Goal: Task Accomplishment & Management: Manage account settings

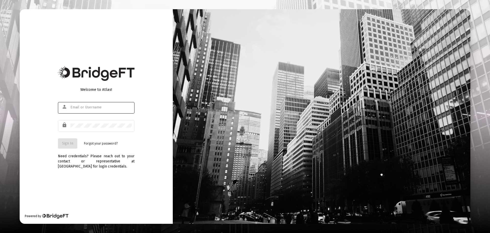
type input "[EMAIL_ADDRESS][DOMAIN_NAME]"
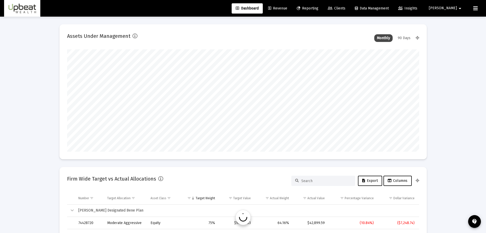
scroll to position [102, 190]
type input "2025-08-12"
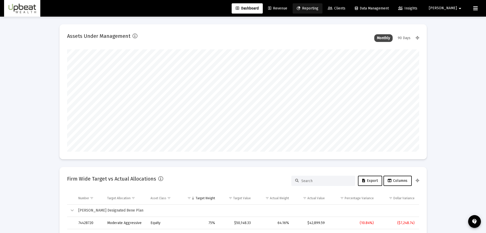
click at [319, 6] on span "Reporting" at bounding box center [308, 8] width 22 height 4
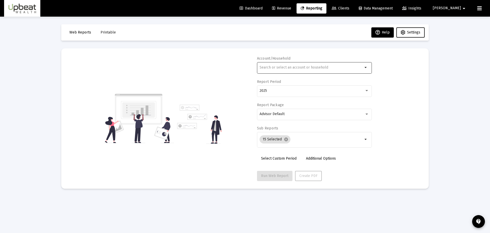
click at [304, 70] on div at bounding box center [311, 67] width 103 height 13
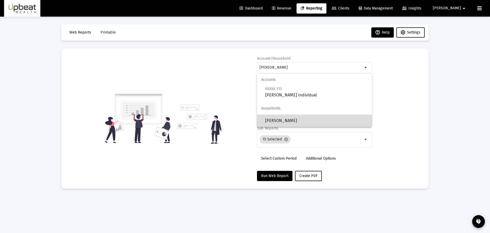
click at [300, 119] on span "[PERSON_NAME]" at bounding box center [316, 120] width 103 height 12
type input "[PERSON_NAME]"
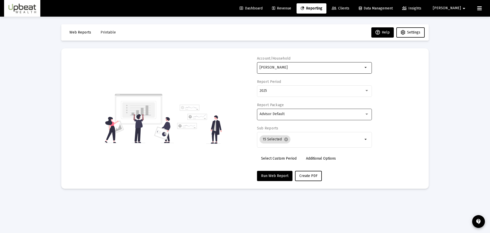
click at [290, 113] on div "Advisor Default" at bounding box center [312, 114] width 105 height 4
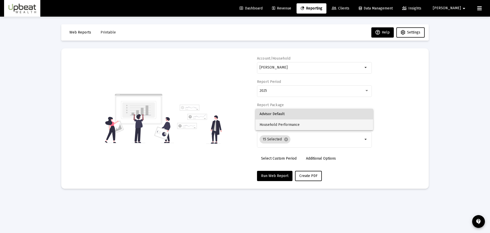
click at [290, 125] on span "Household Performance" at bounding box center [314, 124] width 109 height 11
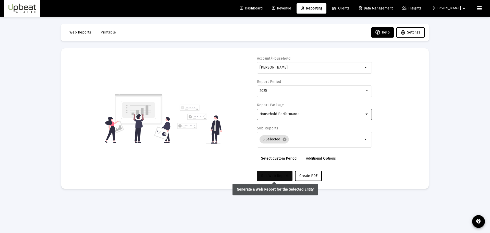
click at [277, 173] on span "Run Web Report" at bounding box center [274, 175] width 27 height 4
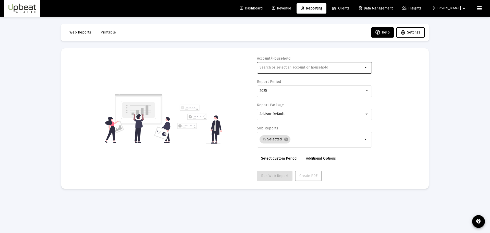
click at [311, 68] on input "text" at bounding box center [311, 67] width 103 height 4
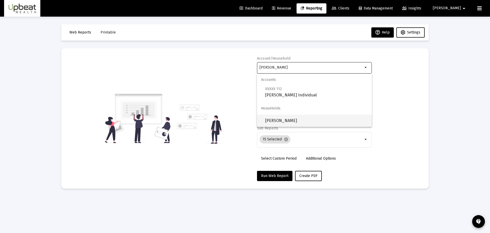
click at [301, 116] on span "[PERSON_NAME]" at bounding box center [316, 120] width 103 height 12
type input "[PERSON_NAME]"
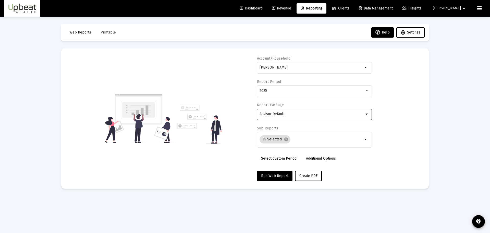
click at [299, 113] on div "Advisor Default" at bounding box center [312, 114] width 105 height 4
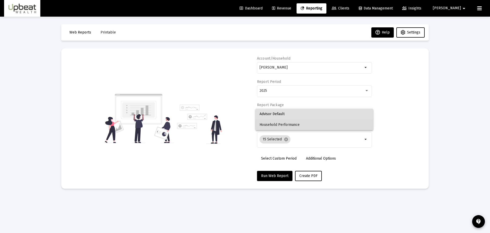
click at [298, 123] on span "Household Performance" at bounding box center [314, 124] width 109 height 11
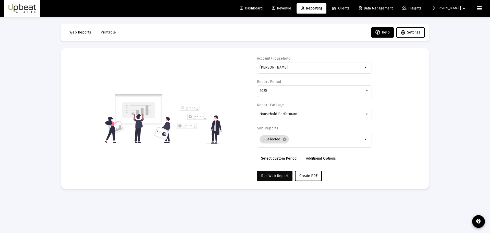
click at [277, 174] on span "Run Web Report" at bounding box center [274, 175] width 27 height 4
click at [440, 146] on div "Loading... Web Reports Printable Help Settings Account/[PERSON_NAME] Report Per…" at bounding box center [245, 116] width 490 height 233
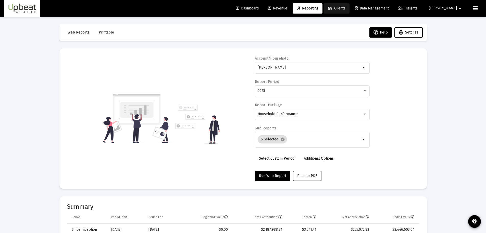
click at [346, 9] on span "Clients" at bounding box center [337, 8] width 18 height 4
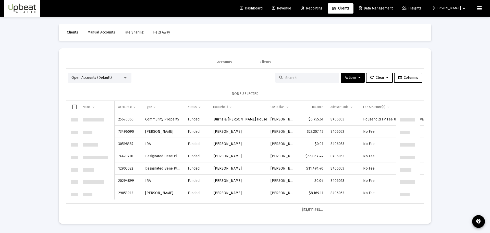
scroll to position [735, 0]
click at [287, 80] on input at bounding box center [310, 78] width 50 height 4
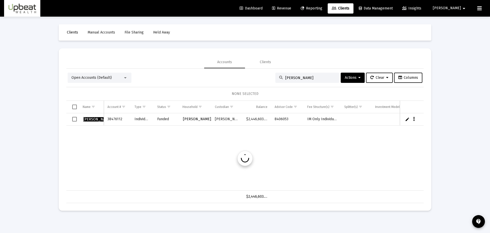
scroll to position [0, 0]
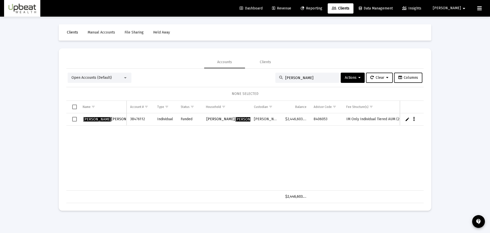
type input "[PERSON_NAME]"
click at [261, 148] on div "[PERSON_NAME] 38476112 Individual Funded [PERSON_NAME], [PERSON_NAME] $2,446,60…" at bounding box center [285, 151] width 438 height 77
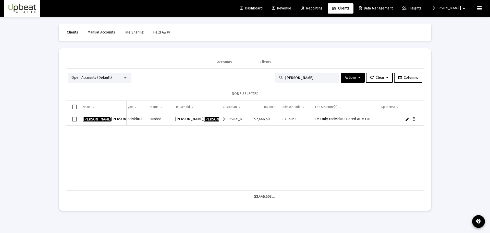
scroll to position [0, 29]
click at [74, 120] on span "Select row" at bounding box center [74, 119] width 5 height 5
click at [347, 77] on span "Actions" at bounding box center [353, 77] width 16 height 4
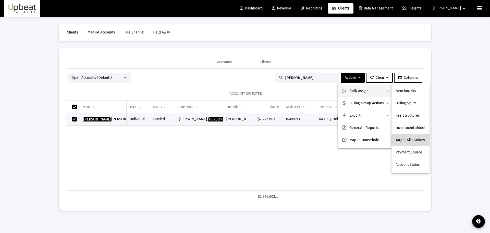
click at [410, 136] on button "Target Allocations" at bounding box center [411, 140] width 38 height 12
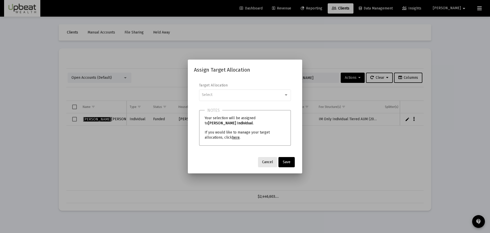
click at [266, 163] on span "Cancel" at bounding box center [267, 162] width 11 height 4
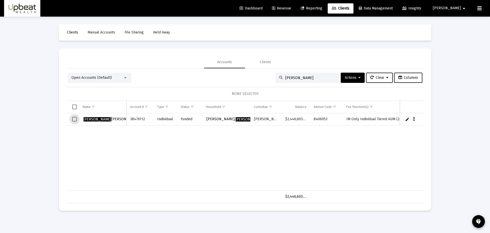
click at [76, 118] on span "Select row" at bounding box center [74, 119] width 5 height 5
click at [327, 139] on div "[PERSON_NAME] 38476112 Individual Funded [PERSON_NAME], [PERSON_NAME] $2,446,60…" at bounding box center [285, 151] width 438 height 77
click at [107, 120] on span "[PERSON_NAME]" at bounding box center [111, 119] width 56 height 4
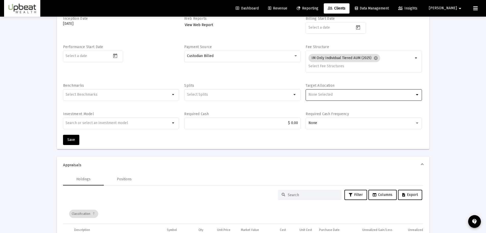
click at [378, 96] on div "None Selected" at bounding box center [362, 94] width 106 height 4
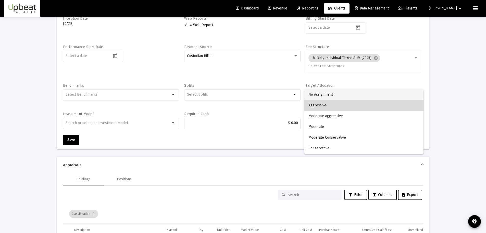
click at [376, 108] on span "Aggressive" at bounding box center [364, 105] width 111 height 11
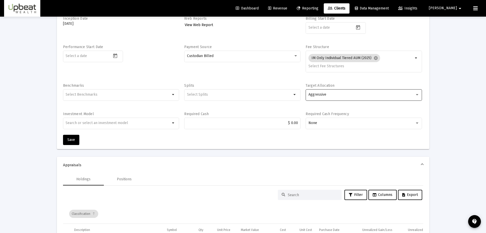
click at [391, 92] on div "Aggressive" at bounding box center [364, 94] width 111 height 13
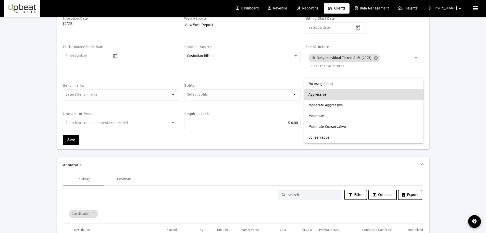
click at [391, 92] on span "Aggressive" at bounding box center [364, 94] width 111 height 11
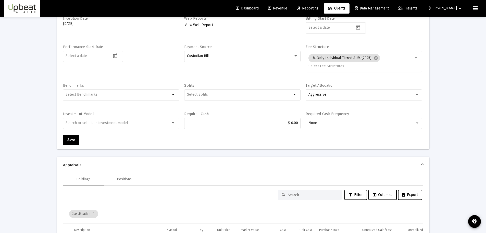
click at [156, 96] on input "Selection" at bounding box center [118, 94] width 105 height 4
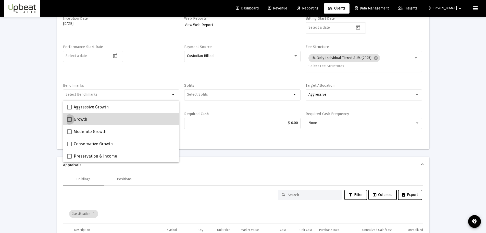
click at [69, 120] on span at bounding box center [69, 119] width 5 height 5
click at [69, 121] on input "Growth" at bounding box center [69, 121] width 0 height 0
checkbox input "true"
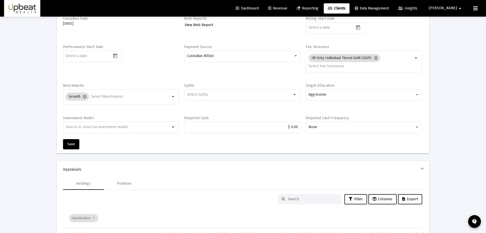
click at [180, 92] on div "Account Name [PERSON_NAME] Individual Account Number 38476112 Account Type Indi…" at bounding box center [243, 59] width 360 height 160
click at [133, 127] on input "text" at bounding box center [118, 127] width 105 height 4
click at [117, 108] on div "Growth cancel arrow_drop_down" at bounding box center [121, 99] width 116 height 20
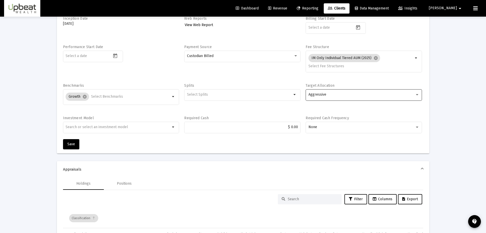
click at [369, 96] on div "Aggressive" at bounding box center [362, 94] width 106 height 4
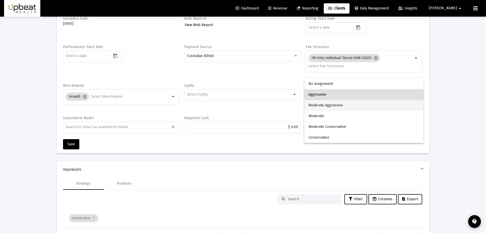
click at [346, 105] on span "Moderate Aggressive" at bounding box center [364, 105] width 111 height 11
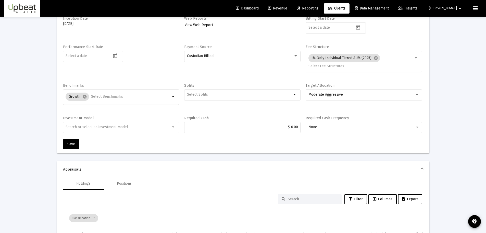
click at [402, 94] on div "Moderate Aggressive" at bounding box center [362, 94] width 106 height 4
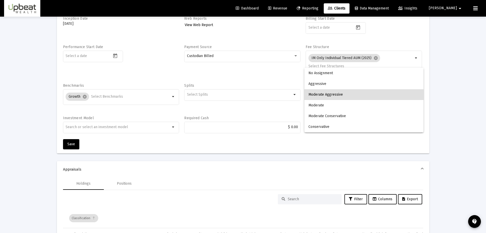
click at [454, 88] on div at bounding box center [243, 116] width 486 height 233
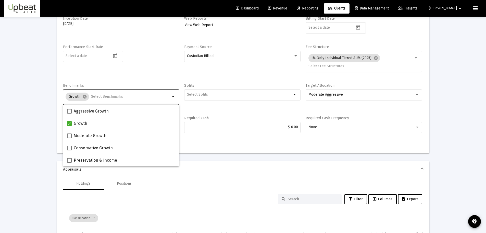
click at [158, 95] on input "Selection" at bounding box center [130, 96] width 79 height 4
click at [135, 75] on div "Performance Start Date" at bounding box center [121, 60] width 116 height 33
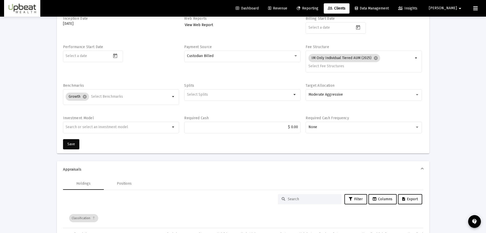
click at [74, 142] on span "Save" at bounding box center [71, 144] width 8 height 4
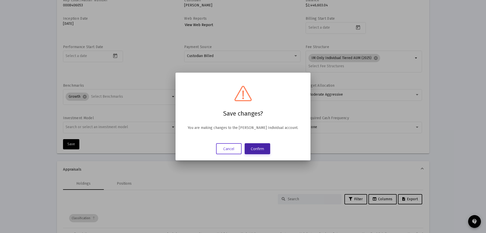
click at [255, 149] on button "Confirm" at bounding box center [258, 148] width 26 height 11
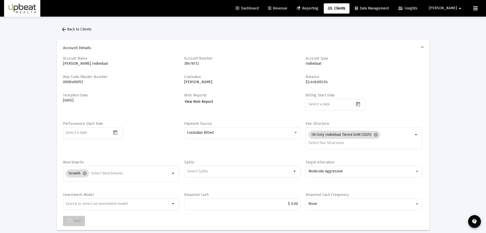
scroll to position [77, 0]
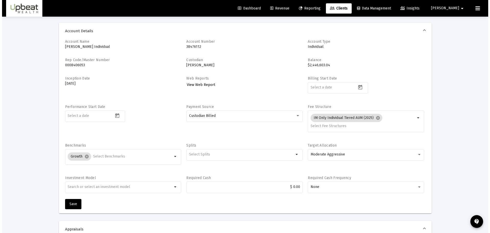
scroll to position [0, 0]
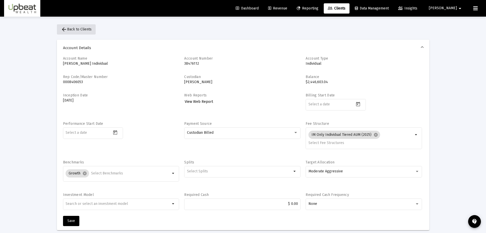
click at [78, 29] on span "arrow_back Back to Clients" at bounding box center [76, 29] width 31 height 4
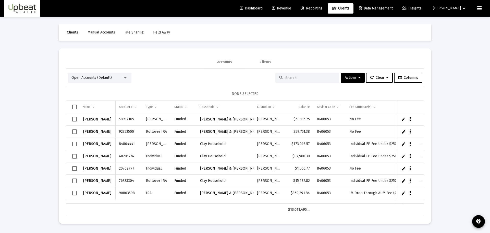
click at [102, 78] on span "Open Accounts (Default)" at bounding box center [91, 77] width 40 height 4
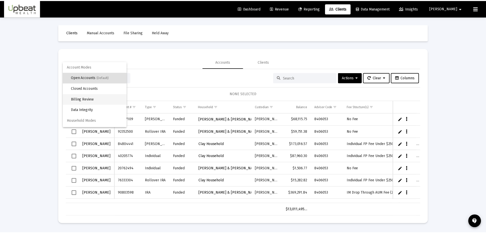
scroll to position [10, 0]
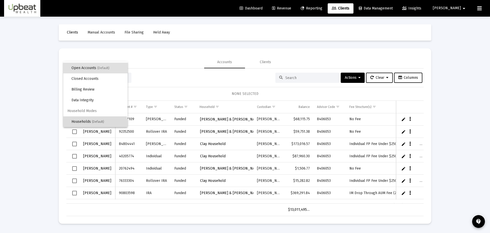
click at [95, 126] on span "Households (Default)" at bounding box center [97, 121] width 52 height 11
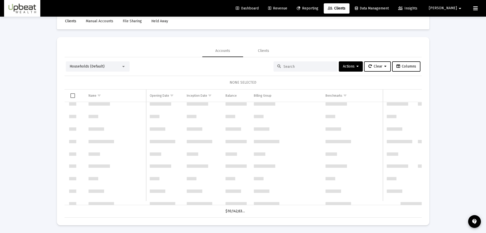
scroll to position [220, 0]
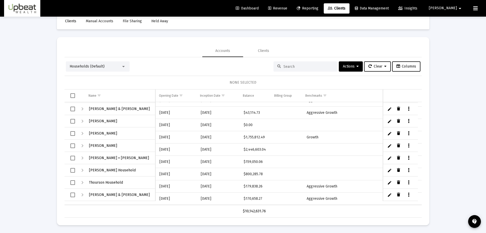
click at [73, 145] on span "Select row" at bounding box center [72, 145] width 5 height 5
click at [348, 65] on span "Actions" at bounding box center [351, 66] width 16 height 4
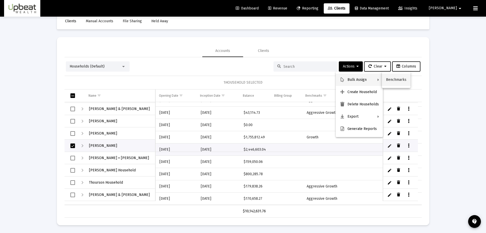
click at [400, 79] on button "Benchmarks" at bounding box center [396, 80] width 29 height 12
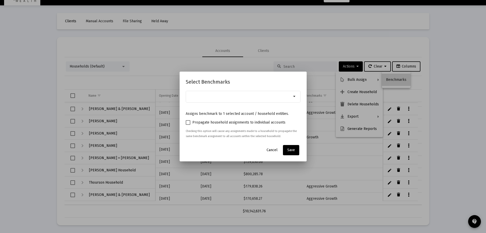
scroll to position [0, 0]
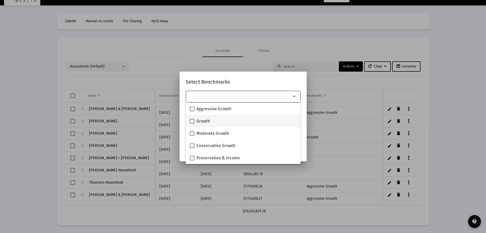
click at [191, 121] on span at bounding box center [192, 121] width 5 height 5
click at [192, 123] on input "Growth" at bounding box center [192, 123] width 0 height 0
checkbox input "true"
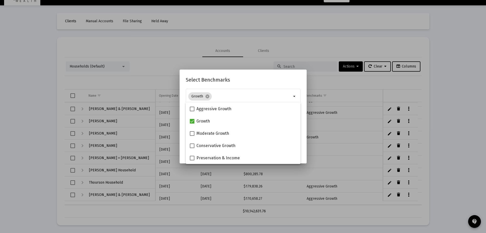
click at [237, 80] on h2 "Select Benchmarks" at bounding box center [243, 80] width 115 height 8
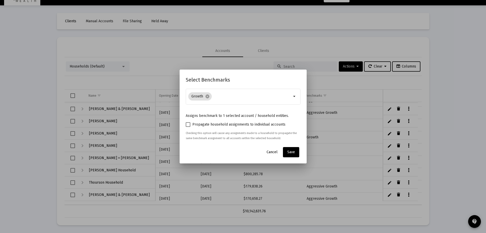
click at [185, 124] on mat-dialog-content "Growth cancel arrow_drop_down Assigns benchmark to 1 selected account / househo…" at bounding box center [243, 116] width 127 height 56
click at [188, 125] on span at bounding box center [188, 124] width 5 height 5
click at [188, 127] on input "Propagate household assignments to individual accounts" at bounding box center [188, 127] width 0 height 0
checkbox input "true"
click at [289, 149] on button "Save" at bounding box center [291, 152] width 16 height 10
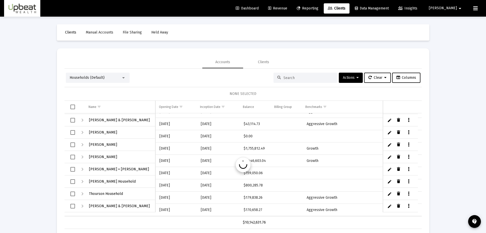
scroll to position [11, 0]
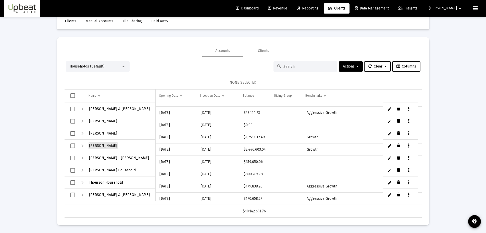
click at [109, 144] on span "[PERSON_NAME]" at bounding box center [103, 145] width 28 height 4
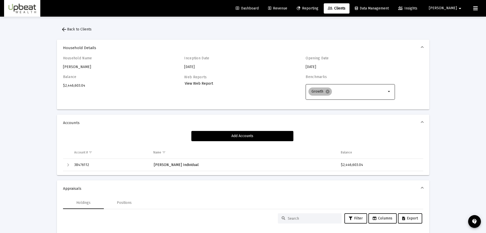
click at [372, 87] on div "Growth cancel" at bounding box center [348, 91] width 80 height 10
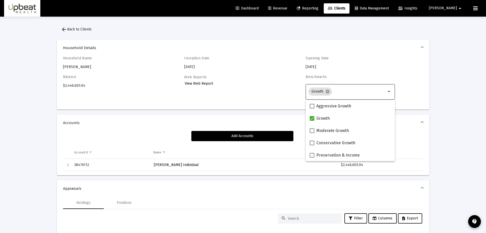
click at [375, 91] on input "Selection" at bounding box center [360, 91] width 52 height 4
click at [426, 88] on div "Household Name [PERSON_NAME] Inception Date [DATE] Opening Date [DATE] Balance …" at bounding box center [243, 82] width 373 height 53
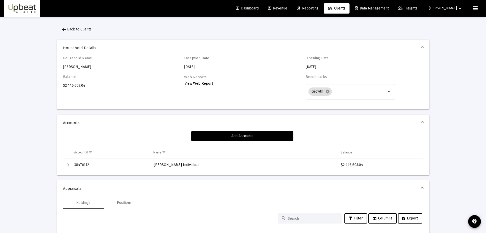
click at [73, 28] on span "arrow_back Back to Clients" at bounding box center [76, 29] width 31 height 4
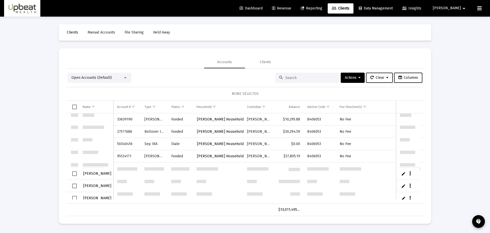
scroll to position [306, 0]
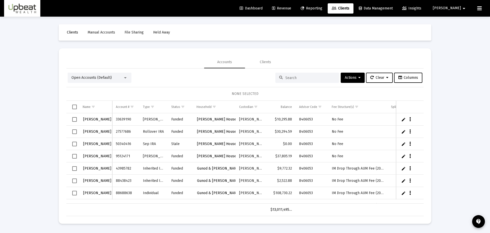
click at [316, 79] on input at bounding box center [310, 78] width 50 height 4
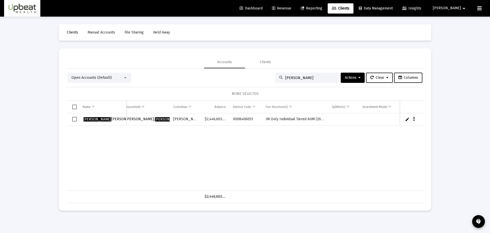
scroll to position [0, 0]
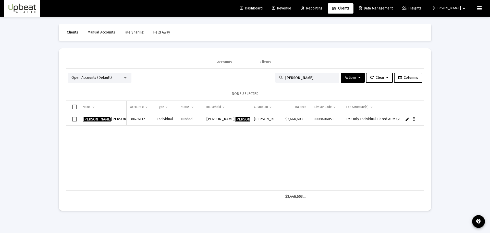
click at [234, 157] on div "[PERSON_NAME] 38476112 Individual Funded [PERSON_NAME], [PERSON_NAME] $2,446,60…" at bounding box center [285, 151] width 438 height 77
click at [114, 73] on div "Open Accounts (Default)" at bounding box center [100, 77] width 64 height 10
click at [115, 77] on div "Open Accounts (Default)" at bounding box center [97, 77] width 52 height 5
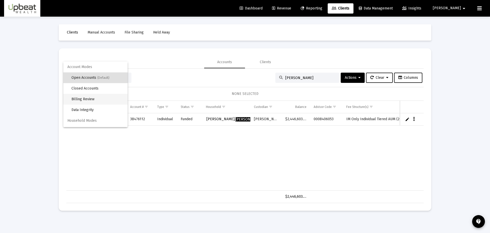
scroll to position [10, 0]
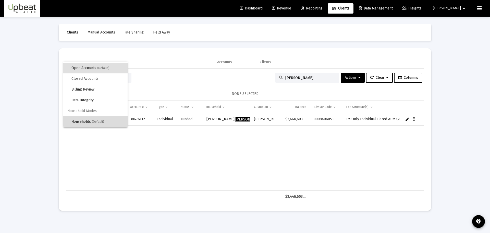
click at [103, 120] on span "(Default)" at bounding box center [98, 122] width 12 height 4
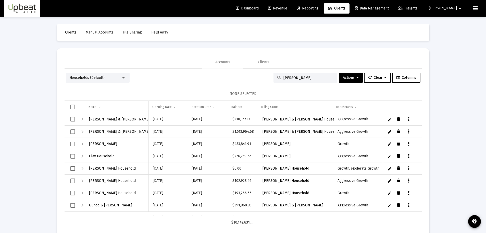
click at [302, 79] on input "[PERSON_NAME]" at bounding box center [309, 78] width 50 height 4
type input "c"
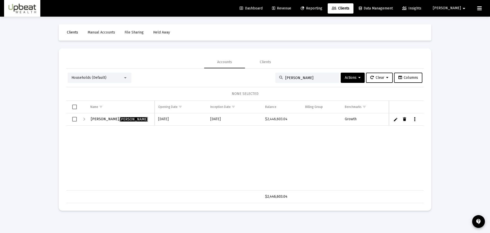
scroll to position [0, 2]
click at [295, 77] on input "[PERSON_NAME]" at bounding box center [310, 78] width 50 height 4
type input "a"
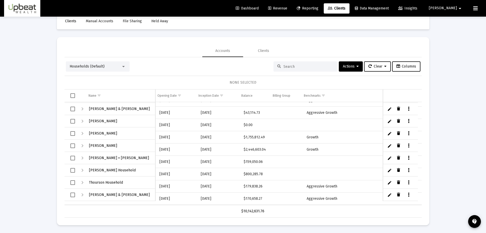
click at [453, 9] on span "[PERSON_NAME]" at bounding box center [443, 8] width 28 height 4
click at [461, 22] on span "Settings" at bounding box center [461, 22] width 15 height 12
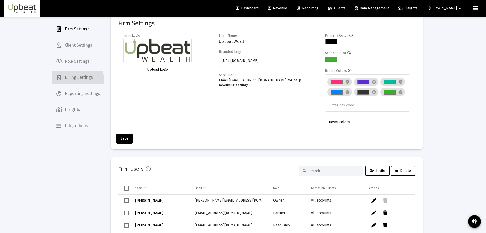
click at [73, 79] on span "Billing Settings" at bounding box center [78, 77] width 53 height 12
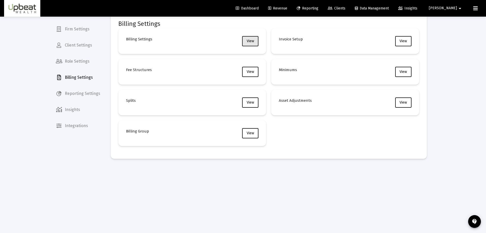
click at [252, 43] on button "View" at bounding box center [250, 41] width 16 height 10
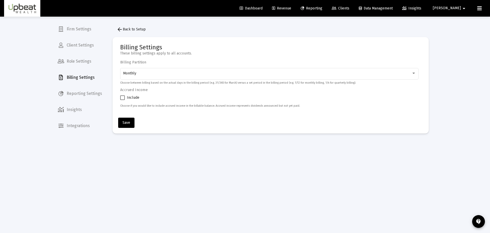
click at [124, 24] on div "arrow_back Back to Setup Billing Settings These billing settings apply to all a…" at bounding box center [271, 79] width 332 height 124
click at [125, 30] on span "arrow_back Back to Setup" at bounding box center [131, 29] width 29 height 4
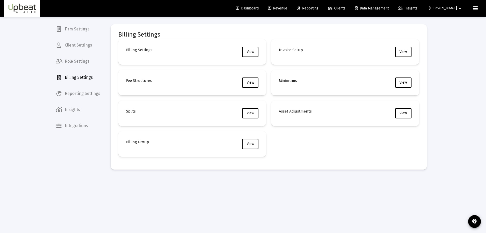
click at [247, 144] on span "View" at bounding box center [250, 143] width 7 height 4
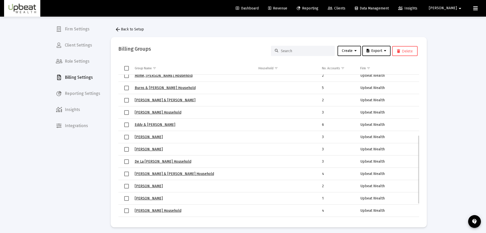
scroll to position [162, 0]
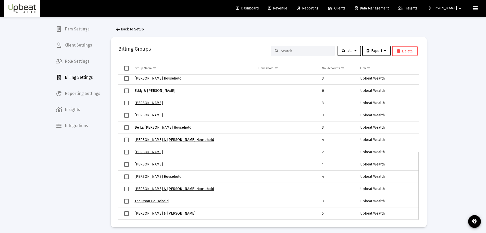
click at [154, 163] on link "[PERSON_NAME]" at bounding box center [149, 164] width 28 height 4
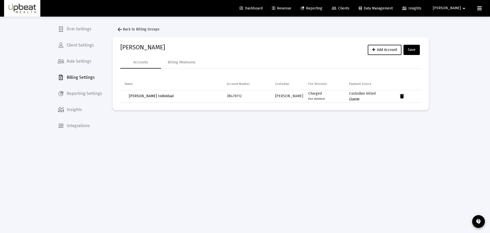
click at [357, 99] on link "Change" at bounding box center [354, 99] width 10 height 4
click at [165, 95] on span "[PERSON_NAME] Individual" at bounding box center [151, 96] width 45 height 4
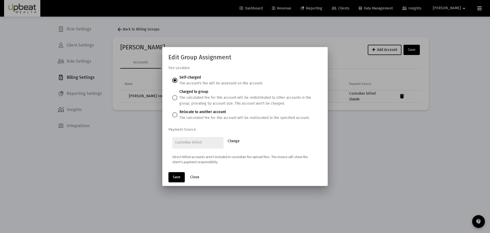
click at [221, 69] on div "Fee Location Self-charged The account's fee will be assessed on this account. C…" at bounding box center [244, 116] width 165 height 103
click at [192, 175] on span "Close" at bounding box center [194, 177] width 9 height 4
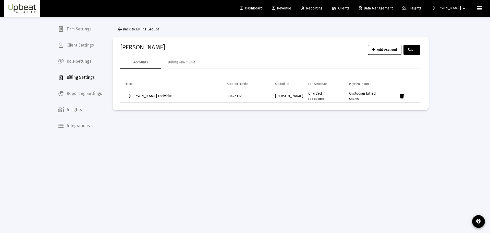
click at [192, 175] on mat-sidenav-content "arrow_back Back to Billing Groups [PERSON_NAME] Add Account Save Accounts Billi…" at bounding box center [271, 116] width 332 height 199
click at [267, 10] on link "Dashboard" at bounding box center [251, 8] width 31 height 10
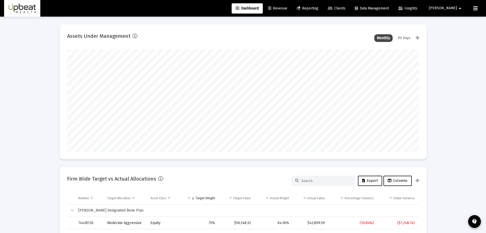
scroll to position [102, 165]
click at [460, 7] on mat-icon "arrow_drop_down" at bounding box center [460, 8] width 6 height 10
click at [459, 19] on span "Settings" at bounding box center [461, 22] width 15 height 12
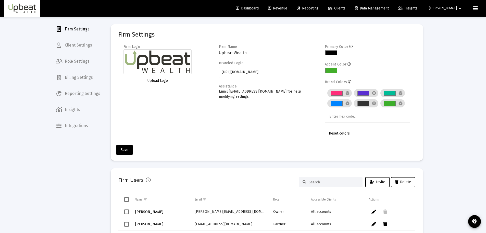
click at [83, 48] on span "Client Settings" at bounding box center [78, 45] width 53 height 12
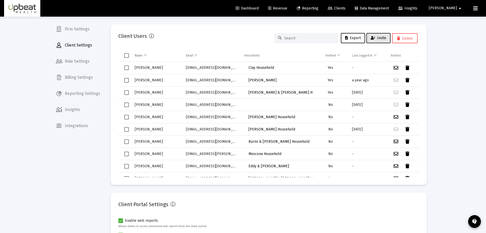
click at [385, 37] on span "Invite" at bounding box center [379, 38] width 16 height 4
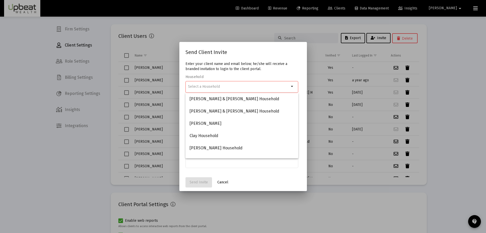
click at [241, 89] on div at bounding box center [238, 86] width 101 height 13
click at [238, 86] on input at bounding box center [238, 86] width 101 height 4
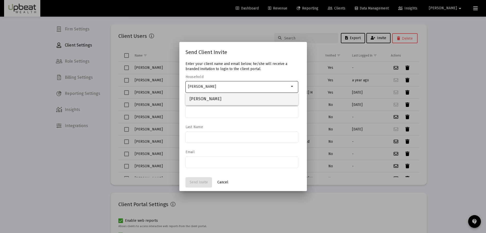
click at [236, 95] on span "[PERSON_NAME]" at bounding box center [242, 99] width 105 height 12
type input "[PERSON_NAME]"
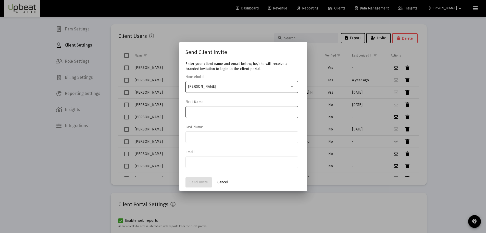
click at [229, 112] on input at bounding box center [241, 111] width 107 height 4
type input "[PERSON_NAME]"
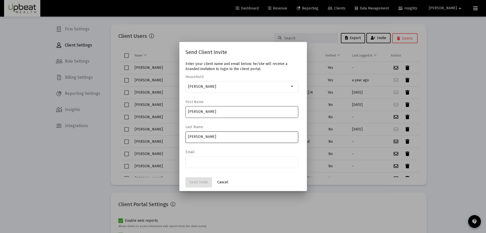
type input "[PERSON_NAME]"
click at [245, 161] on input "email" at bounding box center [241, 162] width 107 height 4
paste input "[EMAIL_ADDRESS][DOMAIN_NAME]"
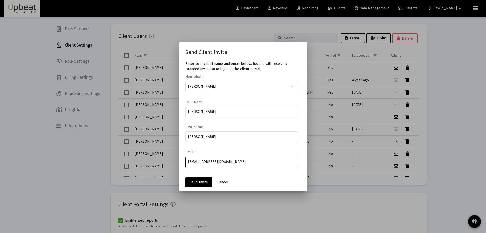
type input "[EMAIL_ADDRESS][DOMAIN_NAME]"
click at [297, 148] on mat-form-field "[PERSON_NAME]" at bounding box center [242, 139] width 113 height 18
click at [202, 181] on span "Send Invite" at bounding box center [199, 182] width 18 height 4
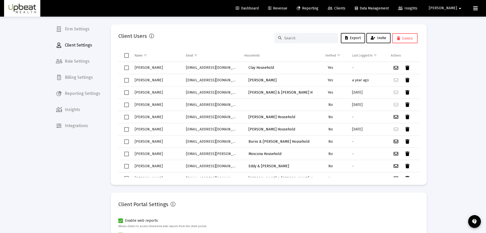
click at [442, 20] on div "Loading... Firm Settings Client Settings Role Settings Billing Settings Reporti…" at bounding box center [243, 162] width 486 height 325
click at [406, 20] on div "Client Users Export Invite Delete Name Email Household Verified Last Logged In …" at bounding box center [269, 171] width 332 height 309
click at [319, 7] on span "Reporting" at bounding box center [308, 8] width 22 height 4
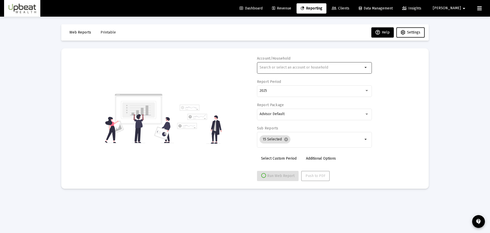
click at [295, 66] on input "text" at bounding box center [311, 67] width 103 height 4
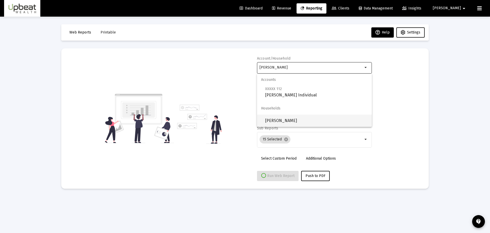
click at [305, 121] on span "[PERSON_NAME]" at bounding box center [316, 120] width 103 height 12
type input "[PERSON_NAME]"
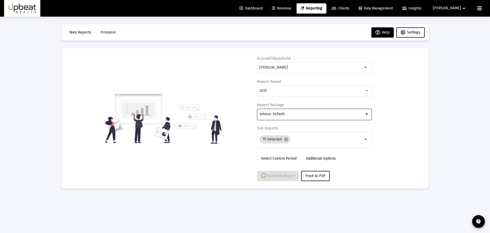
click at [288, 115] on div "Advisor Default" at bounding box center [312, 114] width 105 height 4
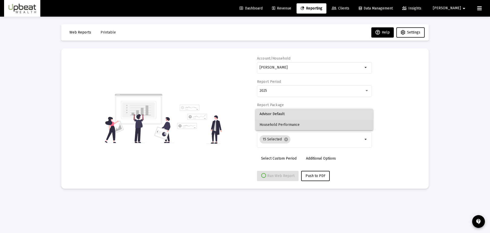
click at [289, 122] on span "Household Performance" at bounding box center [314, 124] width 109 height 11
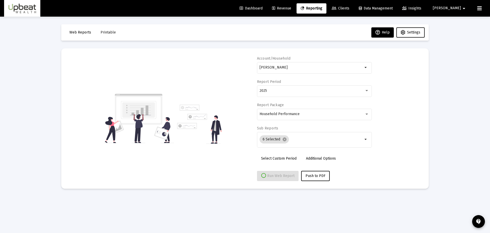
click at [408, 110] on div "Account/[PERSON_NAME] Report Period 2025 Report Package Household Performance S…" at bounding box center [245, 118] width 352 height 125
click at [397, 104] on div "Account/[PERSON_NAME] Report Period 2025 Report Package Household Performance S…" at bounding box center [245, 118] width 352 height 125
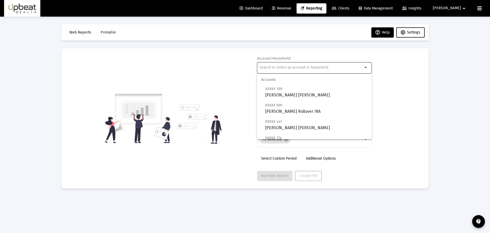
click at [307, 66] on input "text" at bounding box center [311, 67] width 103 height 4
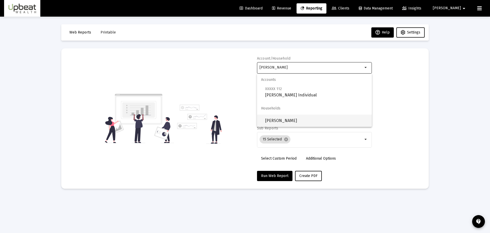
click at [309, 120] on span "[PERSON_NAME]" at bounding box center [316, 120] width 103 height 12
type input "[PERSON_NAME]"
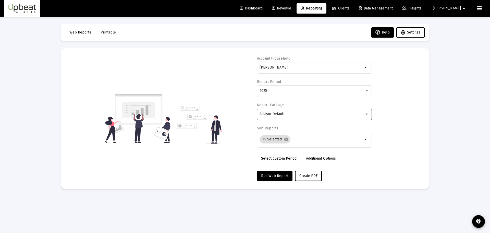
click at [304, 111] on div "Advisor Default" at bounding box center [314, 113] width 109 height 13
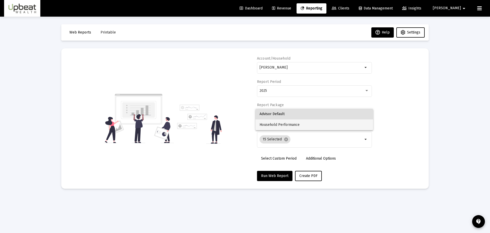
click at [305, 124] on span "Household Performance" at bounding box center [314, 124] width 109 height 11
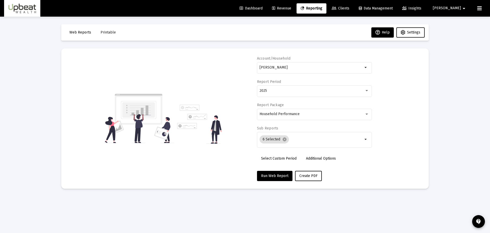
click at [388, 121] on div "Account/Household Rodriguez-Fierro, Carlos arrow_drop_down Report Period 2025 R…" at bounding box center [245, 118] width 352 height 125
click at [284, 174] on span "Run Web Report" at bounding box center [274, 175] width 27 height 4
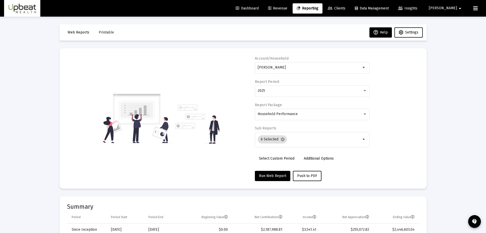
click at [309, 174] on span "Push to PDF" at bounding box center [307, 175] width 20 height 4
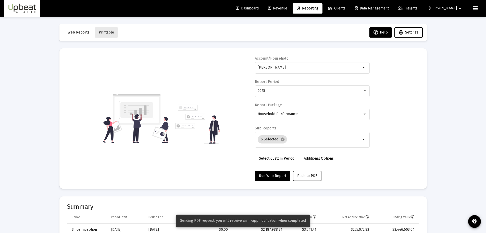
click at [101, 29] on button "Printable" at bounding box center [106, 32] width 23 height 10
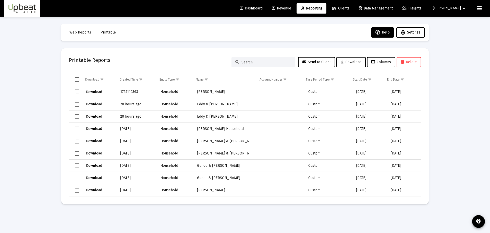
click at [91, 91] on span "Download" at bounding box center [94, 92] width 16 height 4
click at [349, 9] on span "Clients" at bounding box center [341, 8] width 18 height 4
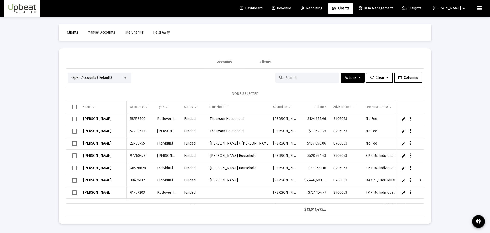
scroll to position [927, 0]
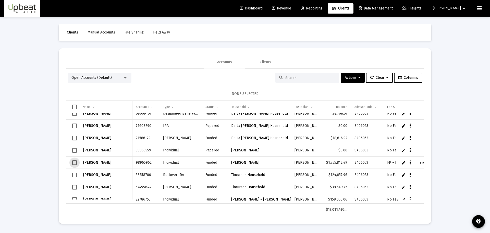
click at [75, 161] on span "Select row" at bounding box center [74, 162] width 5 height 5
click at [345, 77] on span "Actions" at bounding box center [353, 77] width 16 height 4
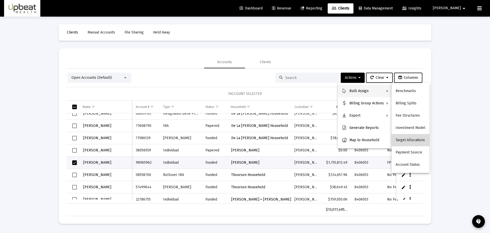
click at [413, 140] on button "Target Allocations" at bounding box center [411, 140] width 38 height 12
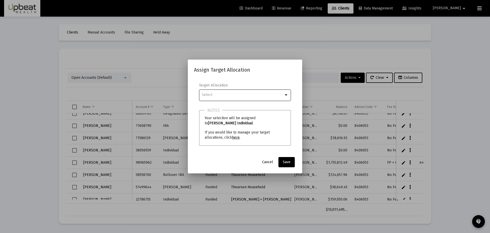
click at [273, 161] on button "Cancel" at bounding box center [267, 162] width 19 height 10
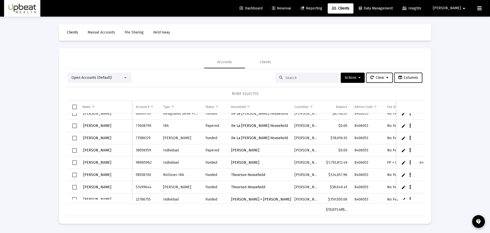
click at [109, 163] on span "[PERSON_NAME]" at bounding box center [97, 162] width 28 height 4
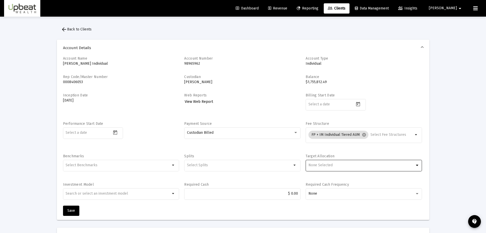
click at [349, 166] on div "None Selected" at bounding box center [362, 165] width 106 height 4
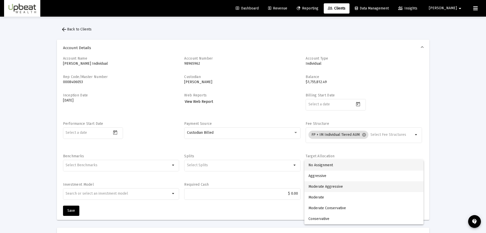
click at [347, 185] on span "Moderate Aggressive" at bounding box center [364, 186] width 111 height 11
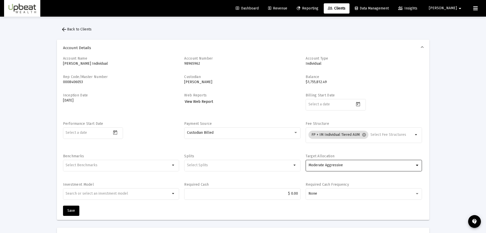
click at [131, 167] on div "Selection" at bounding box center [118, 165] width 107 height 6
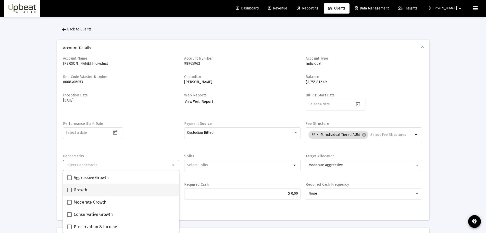
click at [111, 185] on div "Growth" at bounding box center [121, 189] width 108 height 12
checkbox input "true"
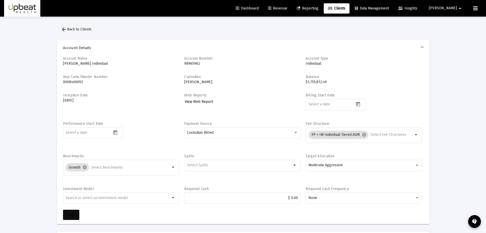
click at [69, 217] on button "Save" at bounding box center [71, 214] width 16 height 10
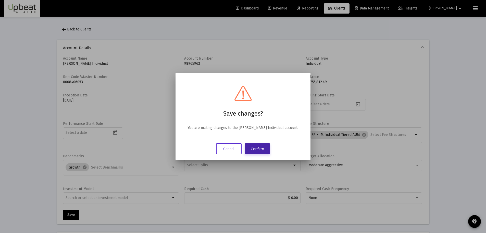
click at [265, 151] on button "Confirm" at bounding box center [258, 148] width 26 height 11
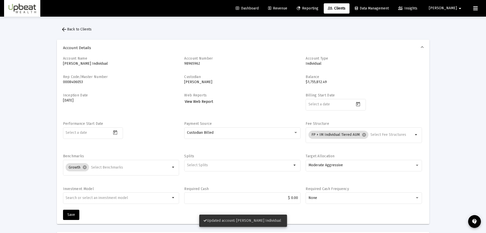
click at [425, 132] on div "Account Name Ingrid Rodriguez-Fierro Individual Account Number 98965962 Account…" at bounding box center [243, 140] width 373 height 168
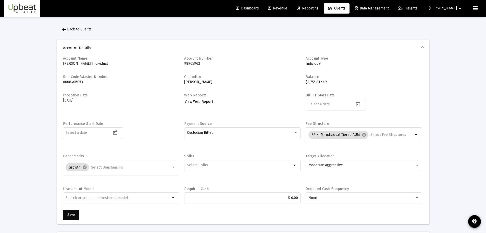
click at [78, 213] on button "Save" at bounding box center [71, 214] width 16 height 10
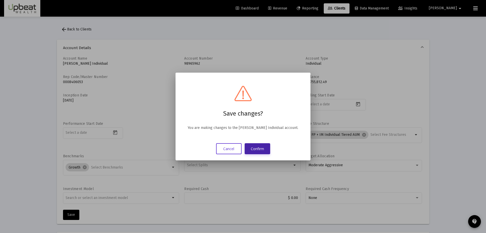
click at [261, 150] on button "Confirm" at bounding box center [258, 148] width 26 height 11
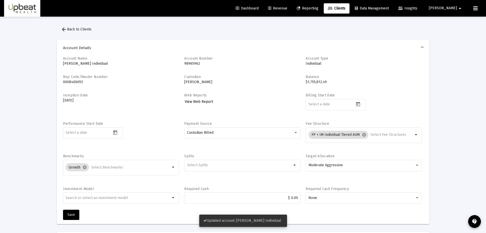
click at [346, 8] on span "Clients" at bounding box center [337, 8] width 18 height 4
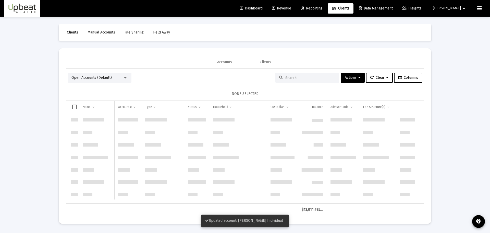
scroll to position [735, 0]
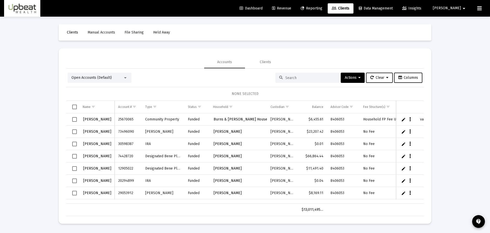
click at [294, 75] on div at bounding box center [307, 77] width 64 height 10
click at [103, 76] on span "Open Accounts (Default)" at bounding box center [91, 77] width 40 height 4
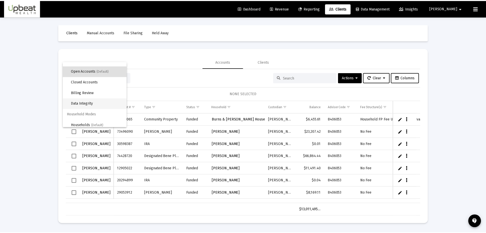
scroll to position [10, 0]
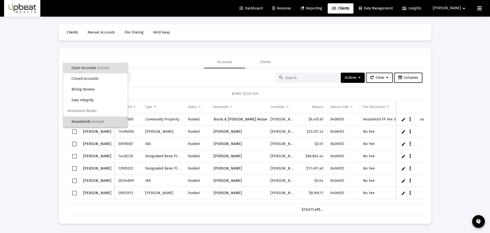
click at [99, 119] on span "Households (Default)" at bounding box center [97, 121] width 52 height 11
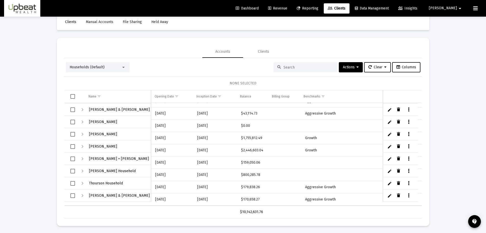
scroll to position [11, 0]
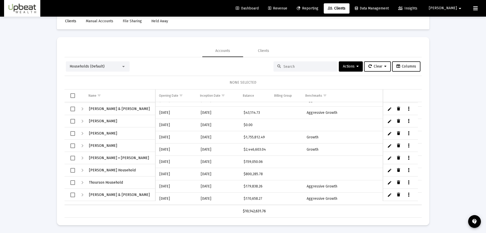
click at [105, 134] on span "[PERSON_NAME]" at bounding box center [103, 133] width 28 height 4
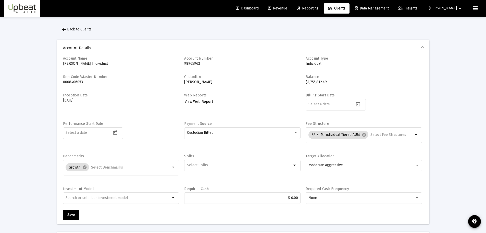
click at [79, 28] on span "arrow_back Back to Clients" at bounding box center [76, 29] width 31 height 4
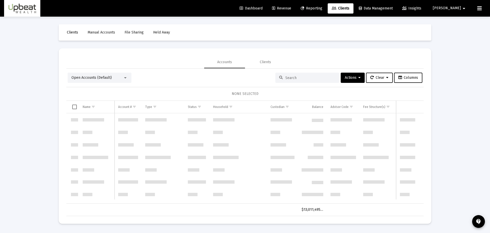
scroll to position [735, 0]
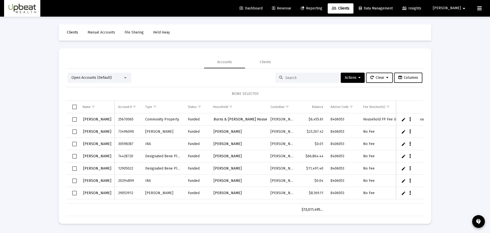
click at [116, 79] on div "Open Accounts (Default)" at bounding box center [97, 77] width 52 height 5
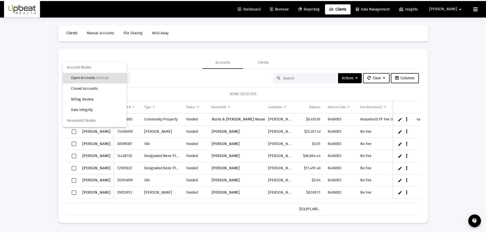
scroll to position [10, 0]
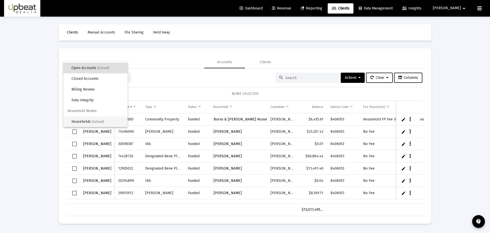
click at [97, 119] on span "Households (Default)" at bounding box center [97, 121] width 52 height 11
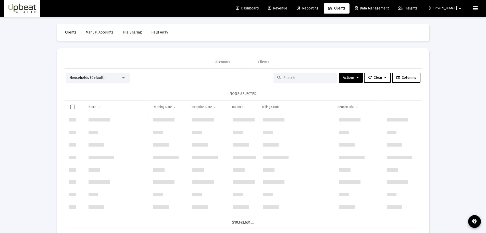
scroll to position [179, 0]
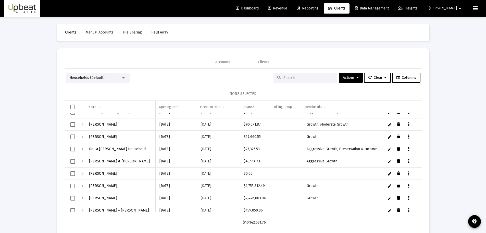
click at [73, 186] on span "Select row" at bounding box center [72, 185] width 5 height 5
click at [348, 77] on span "Actions" at bounding box center [351, 77] width 16 height 4
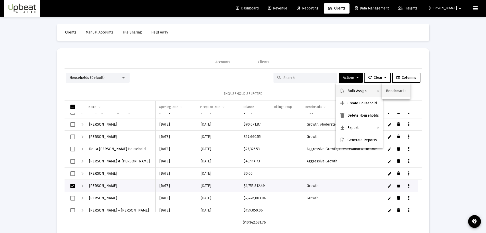
click at [397, 90] on button "Benchmarks" at bounding box center [396, 91] width 29 height 12
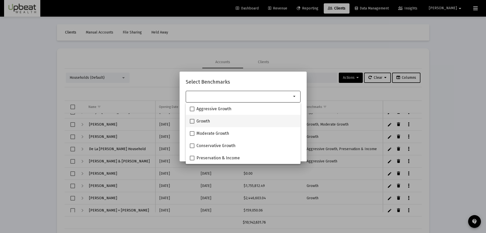
click at [210, 119] on div "Growth" at bounding box center [243, 121] width 107 height 12
checkbox input "true"
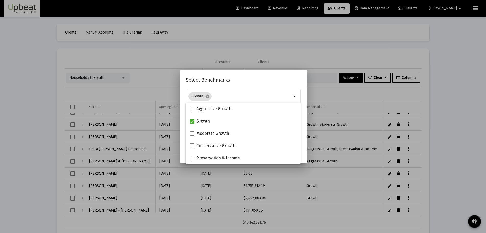
click at [247, 78] on h2 "Select Benchmarks" at bounding box center [243, 80] width 115 height 8
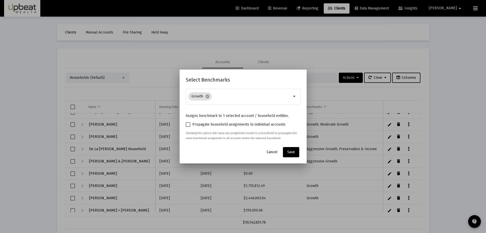
click at [218, 126] on span "Propagate household assignments to individual accounts" at bounding box center [238, 124] width 93 height 6
click at [188, 127] on input "Propagate household assignments to individual accounts" at bounding box center [188, 127] width 0 height 0
checkbox input "true"
click at [291, 152] on span "Save" at bounding box center [291, 152] width 8 height 4
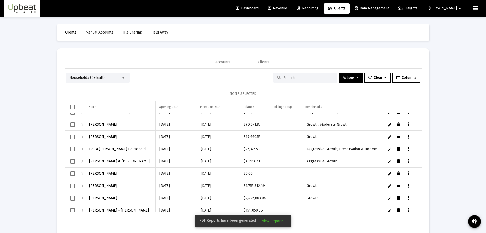
click at [452, 130] on div "Loading... Clients Manual Accounts File Sharing Held Away Accounts Clients Hous…" at bounding box center [243, 122] width 486 height 244
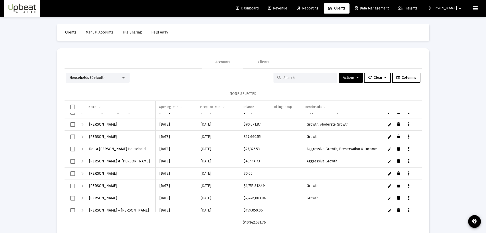
click at [452, 87] on div "Loading... Clients Manual Accounts File Sharing Held Away Accounts Clients Hous…" at bounding box center [243, 122] width 486 height 244
click at [319, 7] on span "Reporting" at bounding box center [308, 8] width 22 height 4
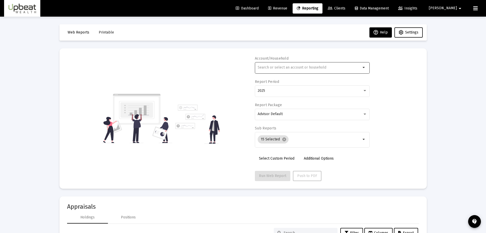
click at [330, 69] on input "text" at bounding box center [309, 67] width 103 height 4
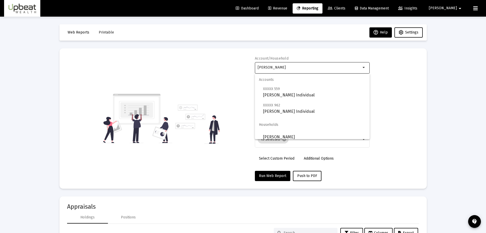
scroll to position [16, 0]
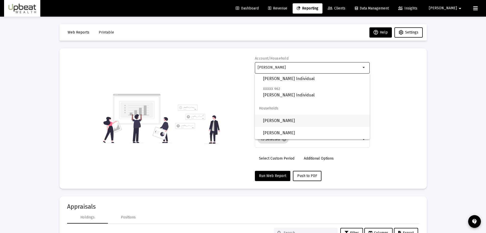
click at [299, 119] on span "[PERSON_NAME]" at bounding box center [314, 120] width 103 height 12
type input "[PERSON_NAME]"
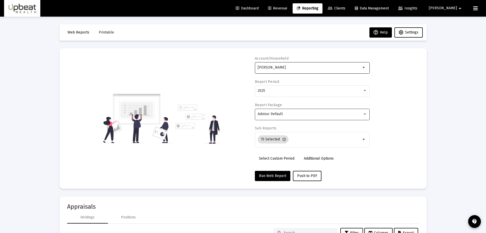
click at [295, 118] on div "Advisor Default" at bounding box center [312, 113] width 109 height 13
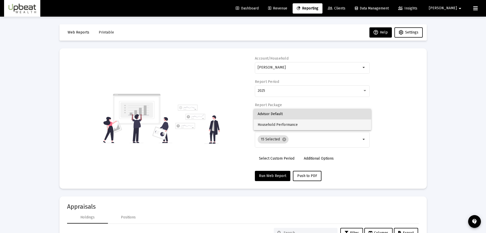
click at [291, 126] on span "Household Performance" at bounding box center [312, 124] width 109 height 11
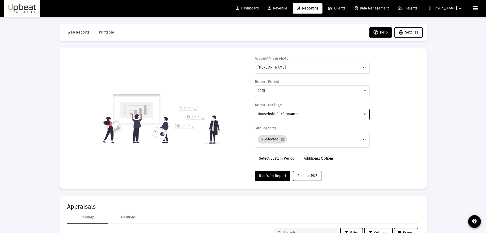
click at [392, 117] on div "Account/Household Rodriguez-Fierro, Ingrid arrow_drop_down Report Period 2025 R…" at bounding box center [243, 118] width 352 height 125
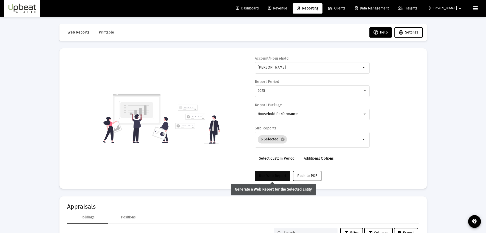
click at [275, 175] on span "Run Web Report" at bounding box center [272, 175] width 27 height 4
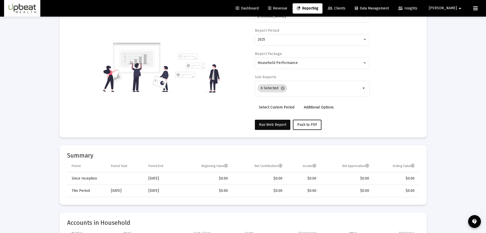
scroll to position [0, 0]
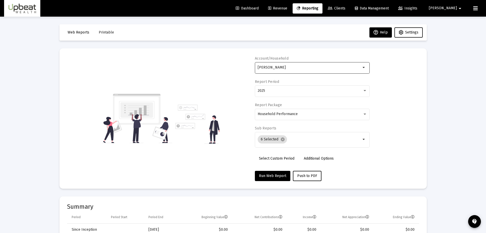
click at [303, 68] on input "[PERSON_NAME]" at bounding box center [309, 67] width 103 height 4
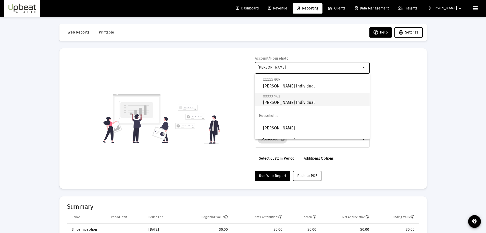
scroll to position [16, 0]
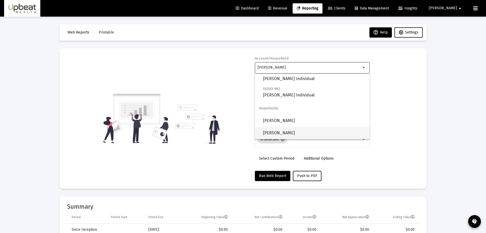
click at [307, 133] on span "[PERSON_NAME]" at bounding box center [314, 133] width 103 height 12
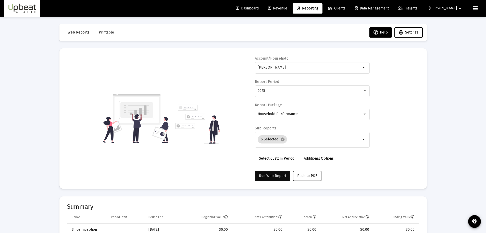
click at [277, 173] on button "Run Web Report" at bounding box center [272, 175] width 35 height 10
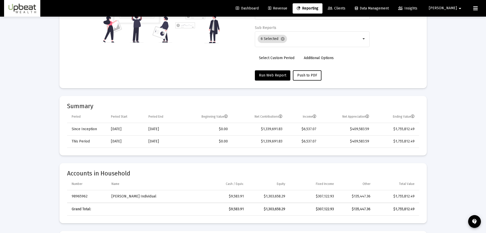
scroll to position [102, 0]
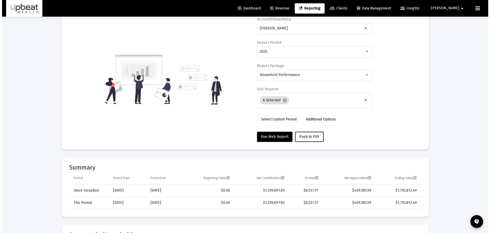
scroll to position [0, 0]
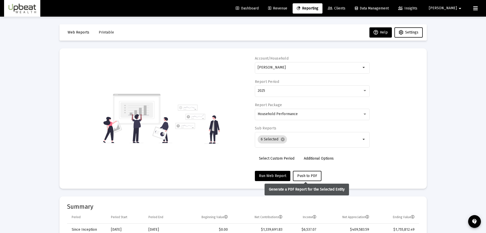
click at [305, 177] on span "Push to PDF" at bounding box center [307, 175] width 20 height 4
click at [103, 31] on span "Printable" at bounding box center [106, 32] width 15 height 4
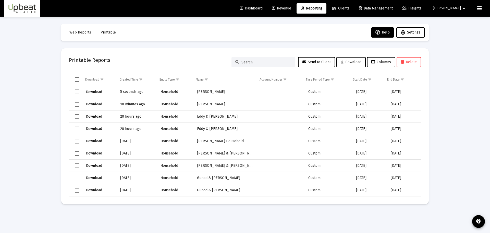
click at [99, 91] on span "Download" at bounding box center [94, 92] width 16 height 4
